Goal: Information Seeking & Learning: Learn about a topic

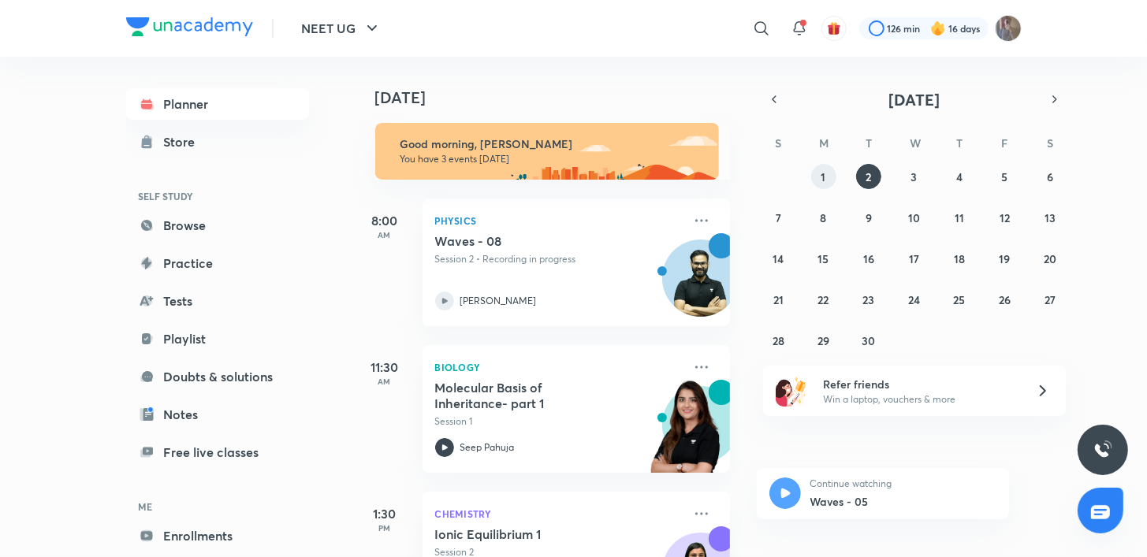
click at [823, 167] on button "1" at bounding box center [823, 176] width 25 height 25
click at [825, 171] on abbr "1" at bounding box center [823, 176] width 5 height 15
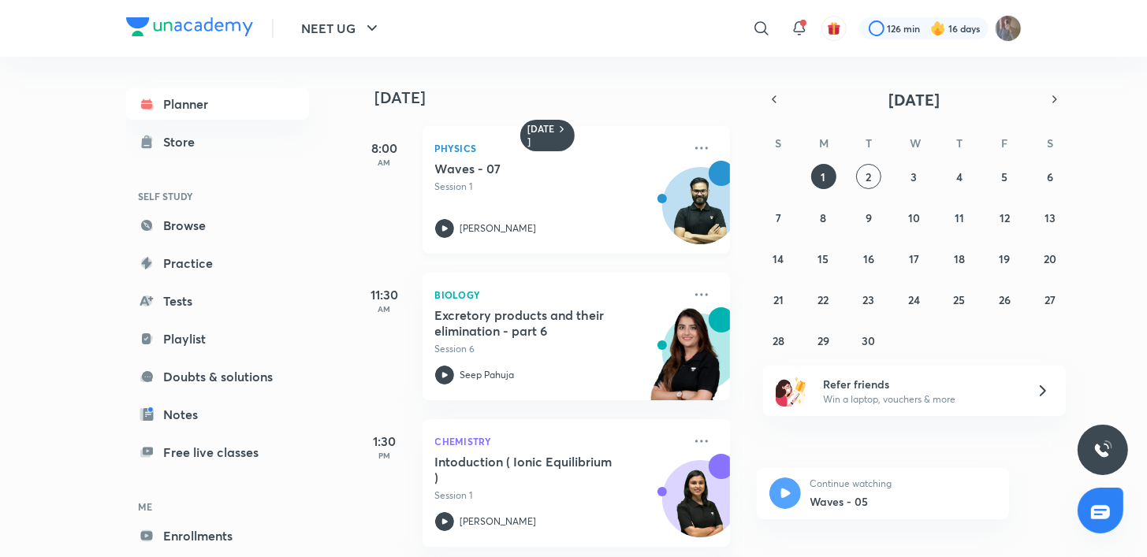
click at [448, 229] on icon at bounding box center [444, 228] width 19 height 19
click at [1006, 48] on div "NEET UG ​ 126 min 16 days" at bounding box center [573, 28] width 895 height 57
drag, startPoint x: 1006, startPoint y: 48, endPoint x: 1012, endPoint y: 34, distance: 15.5
click at [1012, 34] on div "NEET UG ​ 126 min 16 days" at bounding box center [573, 28] width 895 height 57
click at [1012, 34] on img at bounding box center [1008, 28] width 27 height 27
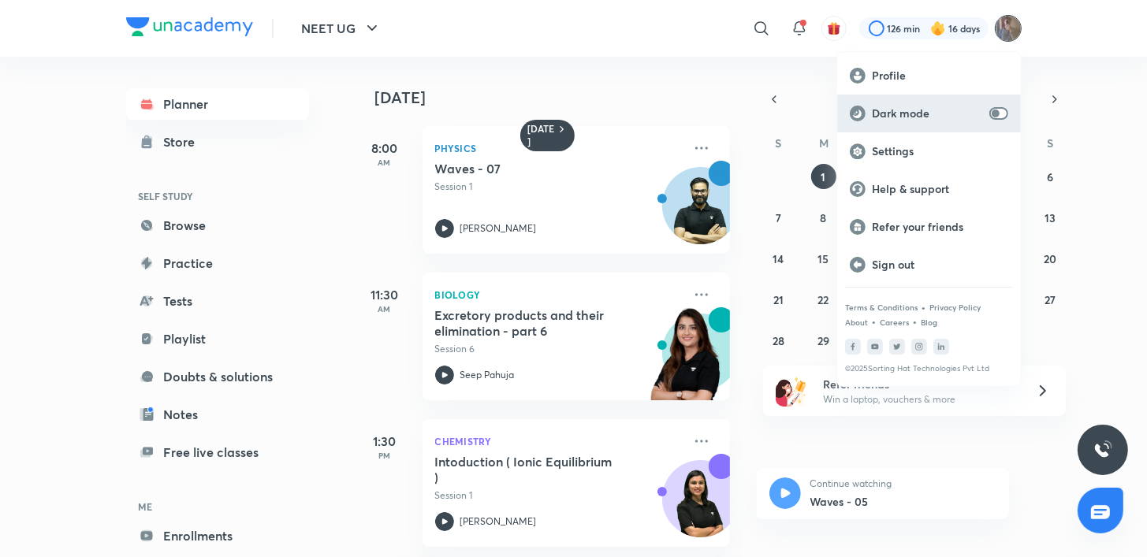
click at [982, 109] on p "Dark mode" at bounding box center [927, 113] width 111 height 14
checkbox input "true"
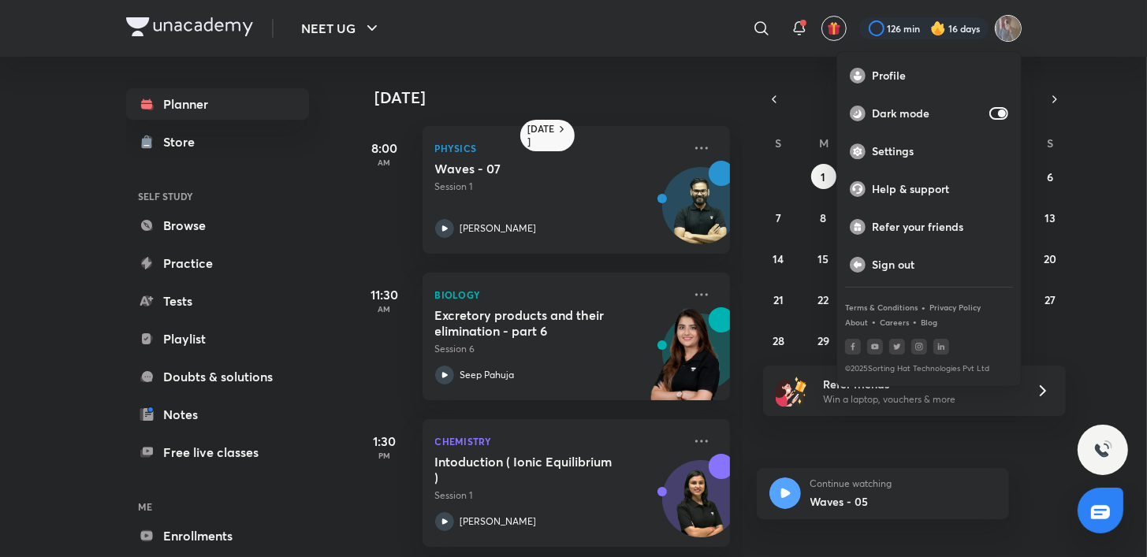
click at [1059, 58] on div at bounding box center [573, 278] width 1147 height 557
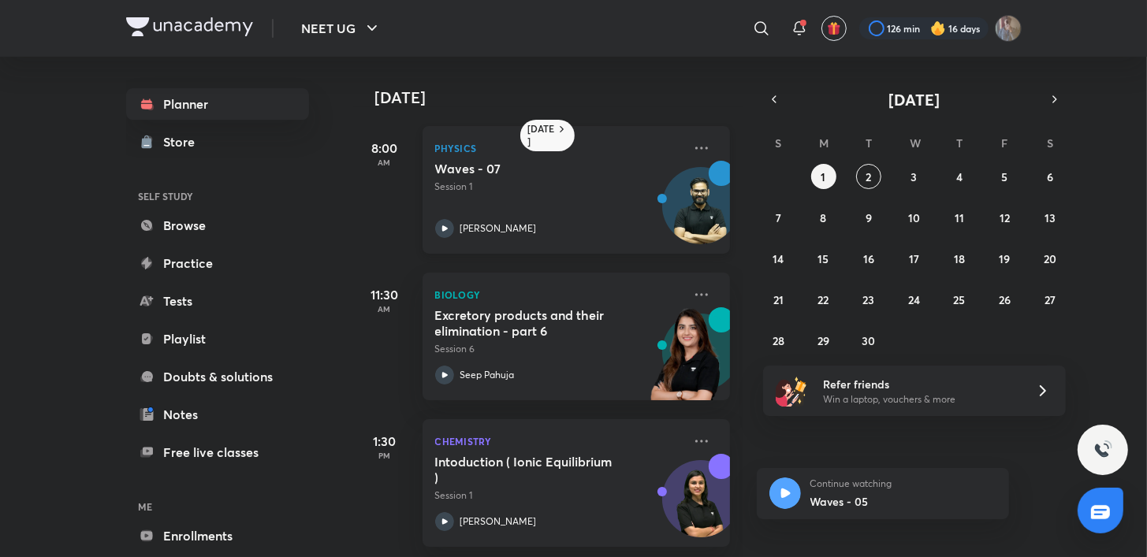
click at [448, 226] on icon at bounding box center [444, 228] width 19 height 19
